Goal: Check status: Check status

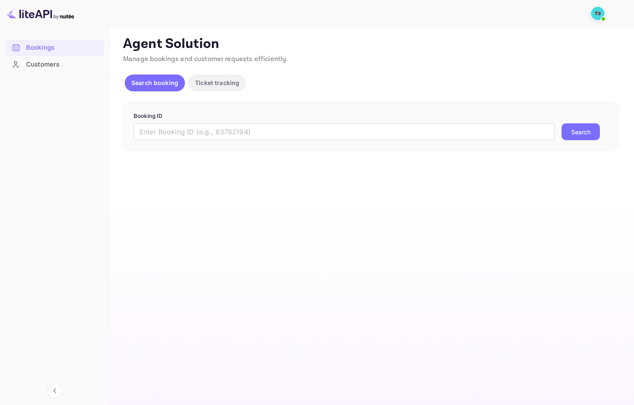
drag, startPoint x: 256, startPoint y: 116, endPoint x: 262, endPoint y: 120, distance: 6.6
click at [256, 115] on p "Booking ID" at bounding box center [371, 116] width 475 height 8
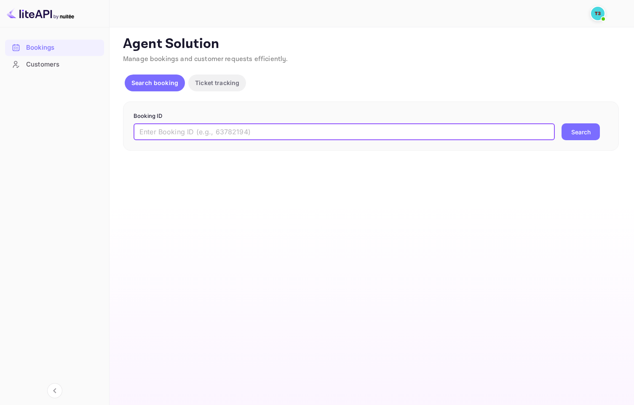
click at [219, 134] on input "text" at bounding box center [344, 131] width 421 height 17
click at [235, 81] on p "Ticket tracking" at bounding box center [217, 82] width 44 height 9
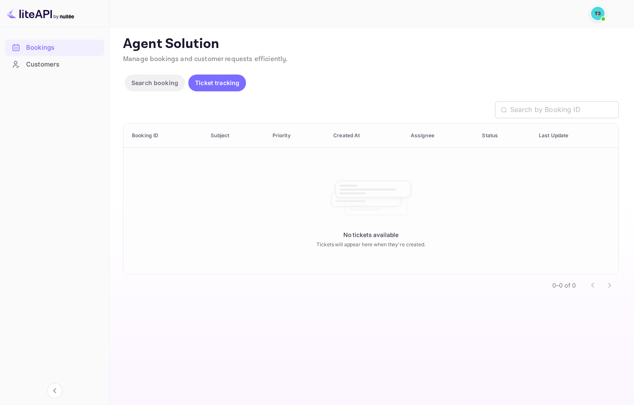
click at [147, 89] on button "Search booking" at bounding box center [155, 83] width 60 height 17
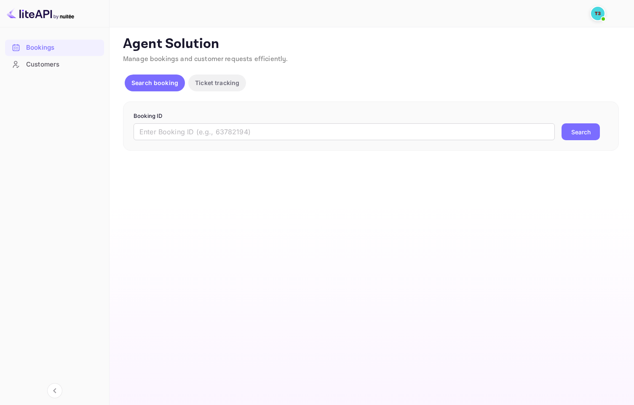
click at [208, 90] on button "Ticket tracking" at bounding box center [217, 83] width 58 height 17
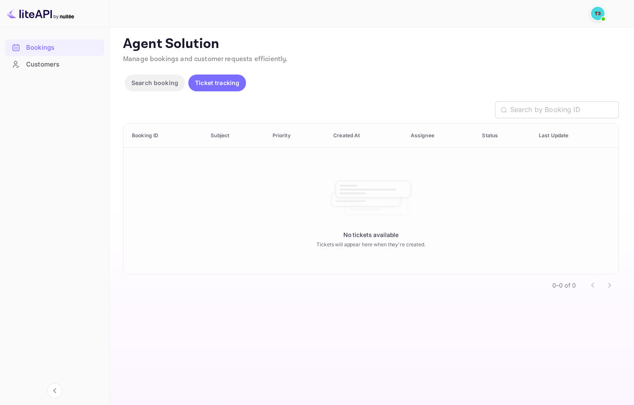
click at [160, 80] on p "Search booking" at bounding box center [154, 82] width 47 height 9
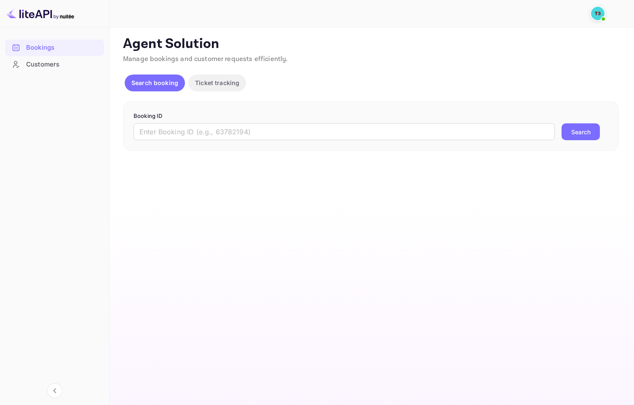
click at [283, 142] on div "Booking ID ​ Search" at bounding box center [371, 126] width 496 height 50
click at [278, 135] on input "text" at bounding box center [344, 131] width 421 height 17
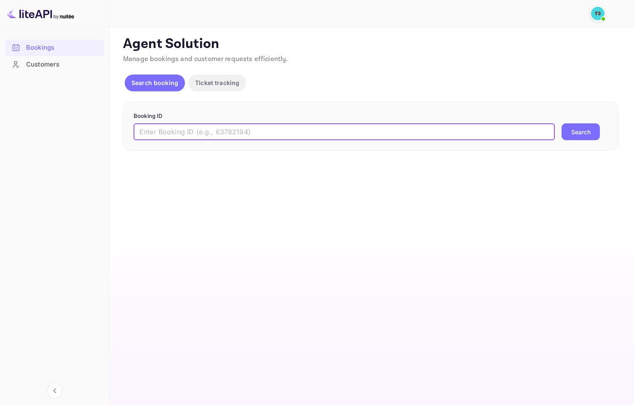
paste input "[DEMOGRAPHIC_DATA]"
click at [584, 131] on button "Search" at bounding box center [580, 131] width 38 height 17
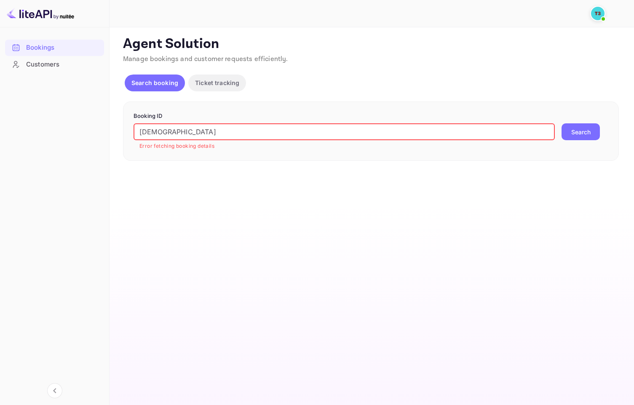
drag, startPoint x: 248, startPoint y: 132, endPoint x: 61, endPoint y: 135, distance: 187.4
click at [61, 135] on div "Bookings Customers Now you can check your travel website directly from the link…" at bounding box center [317, 202] width 634 height 405
paste input "314098313"
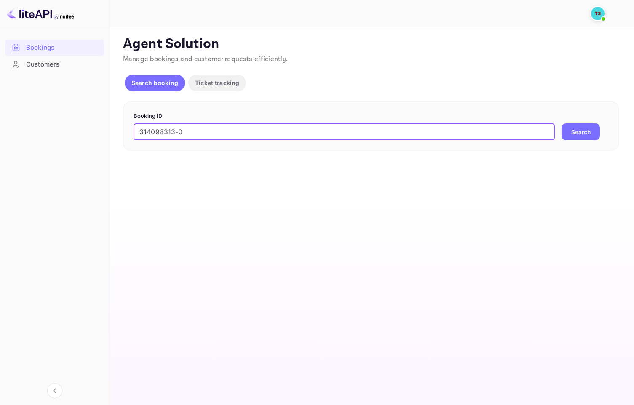
type input "314098313-0"
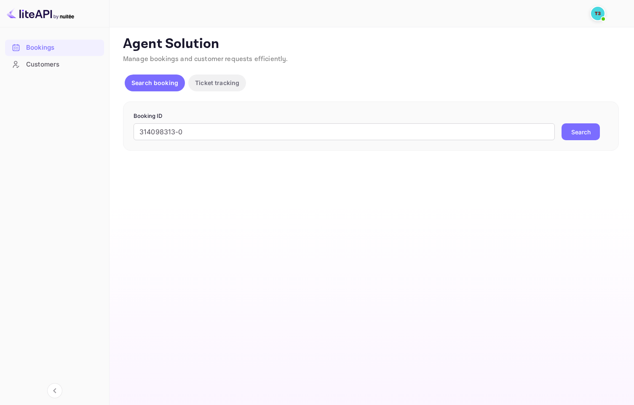
click at [576, 135] on button "Search" at bounding box center [580, 131] width 38 height 17
